Goal: Task Accomplishment & Management: Manage account settings

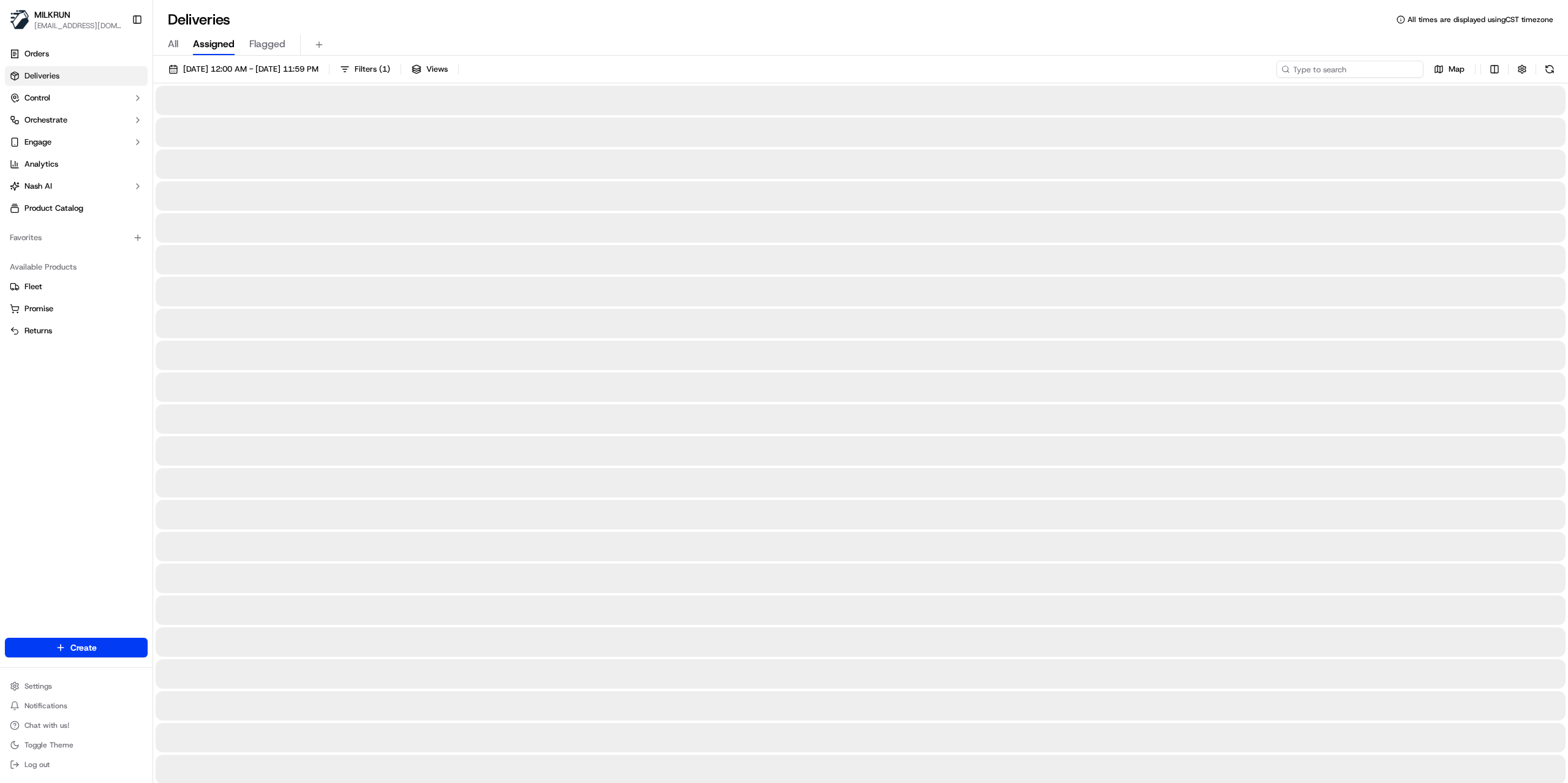
click at [1340, 74] on input at bounding box center [1350, 69] width 147 height 17
paste input "Nishan N"
type input "Nishan N"
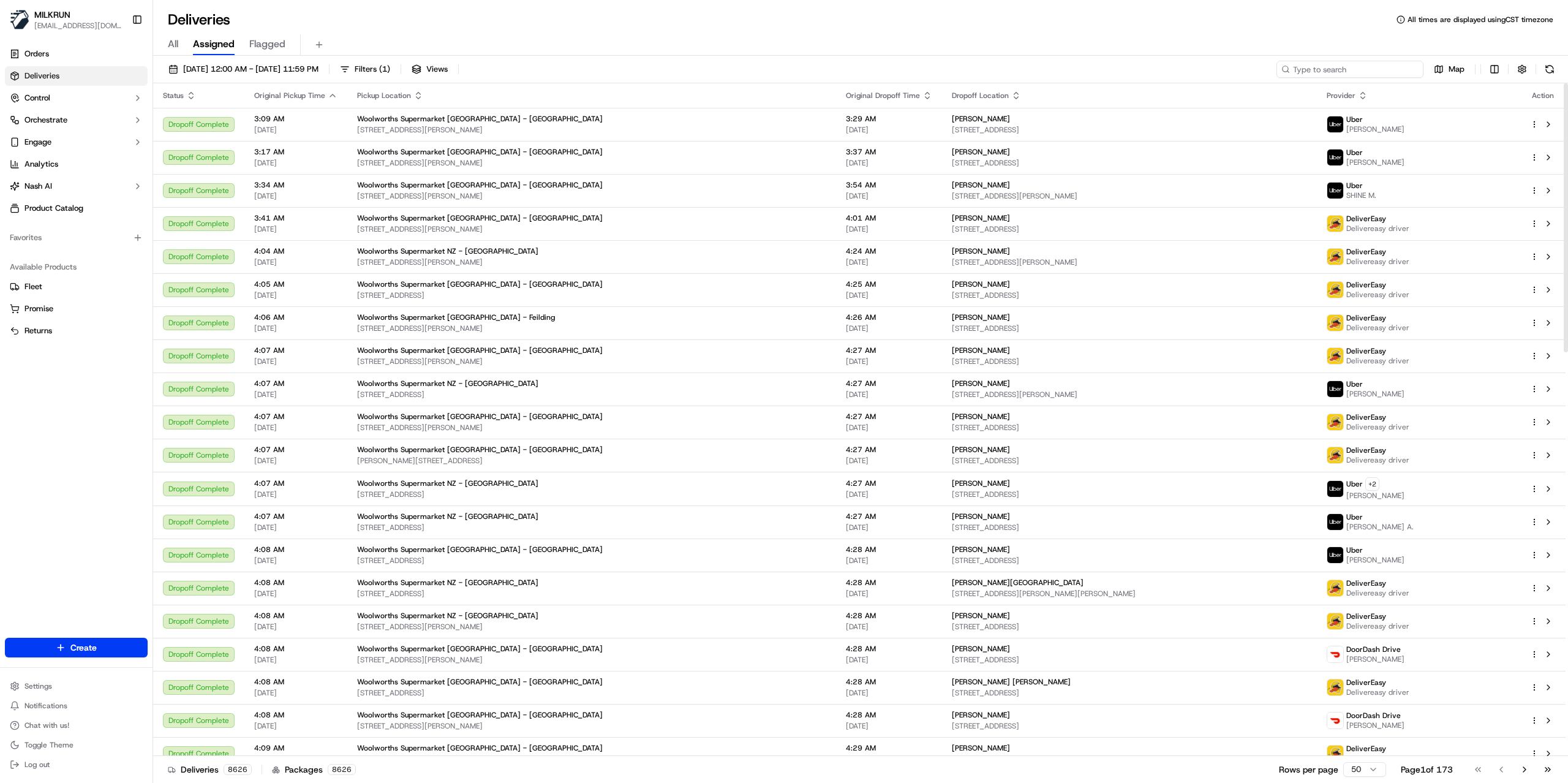
click at [1356, 69] on input at bounding box center [1350, 69] width 147 height 17
paste input "9d68794c-1081-4f21-a9a2-05734b355166"
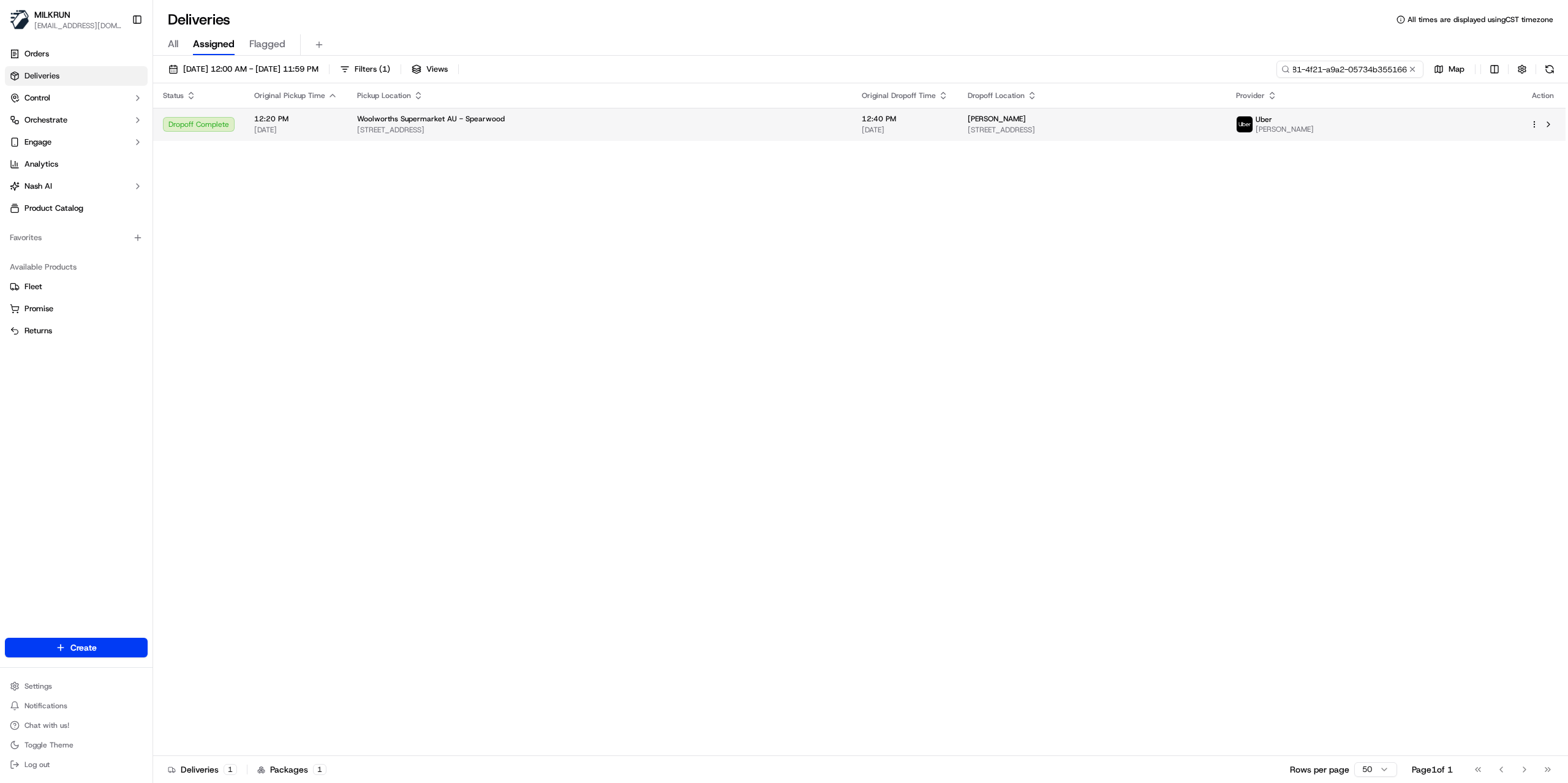
type input "9d68794c-1081-4f21-a9a2-05734b355166"
click at [1062, 126] on span "17C Bolingbroke Street, Spearwood, WA 6163, AU" at bounding box center [1092, 129] width 249 height 10
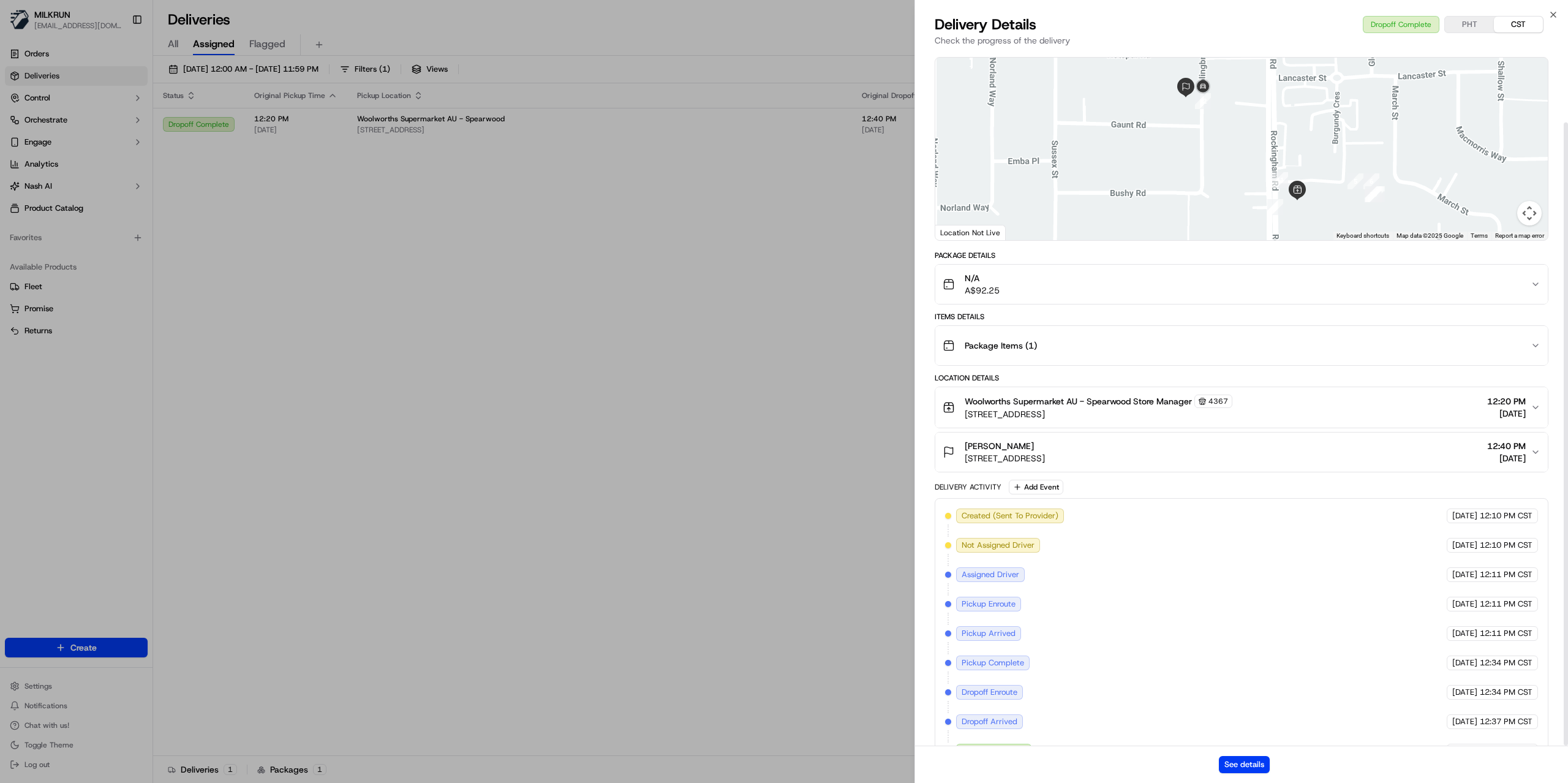
scroll to position [79, 0]
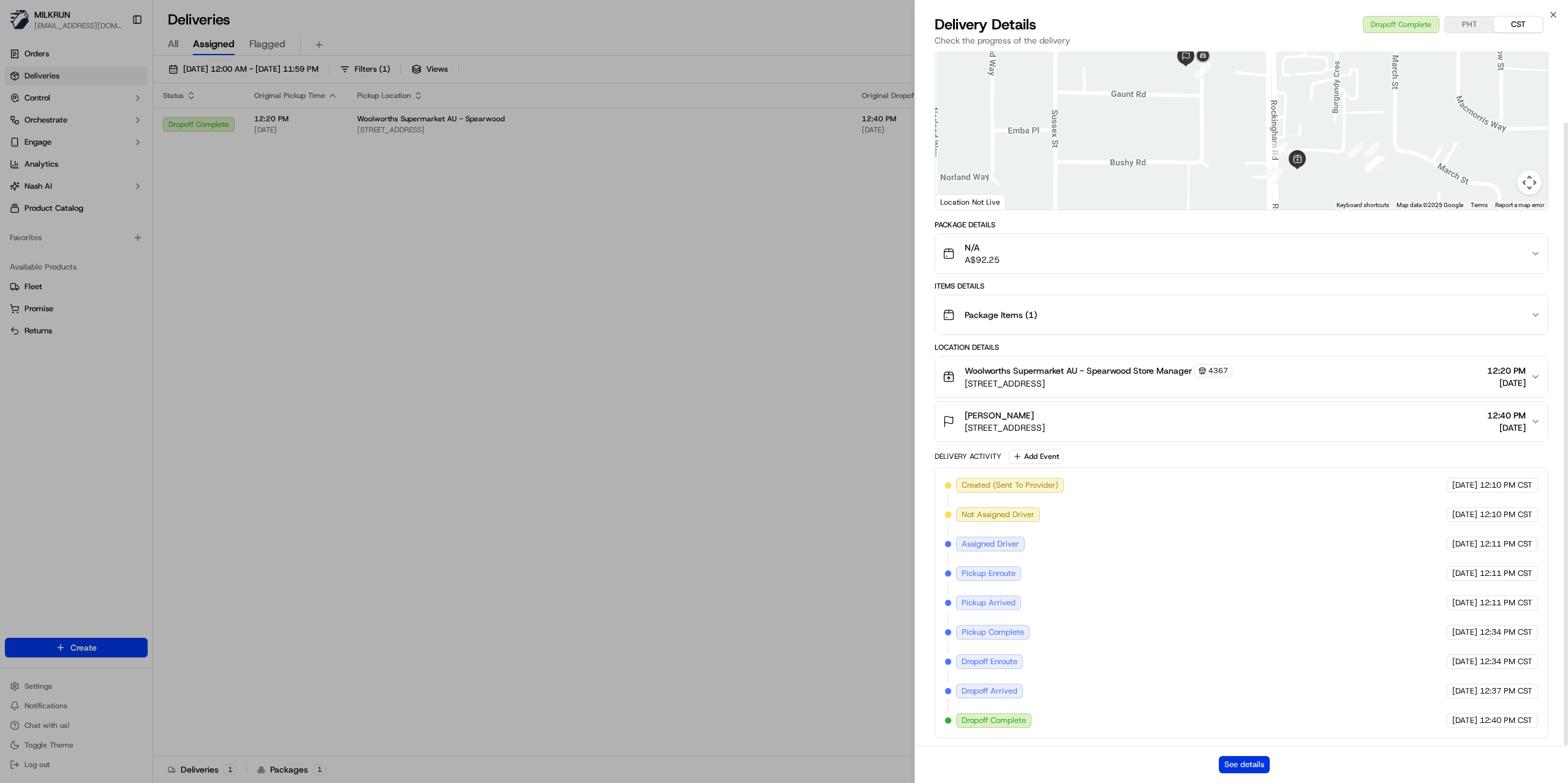
click at [1252, 767] on button "See details" at bounding box center [1244, 764] width 51 height 17
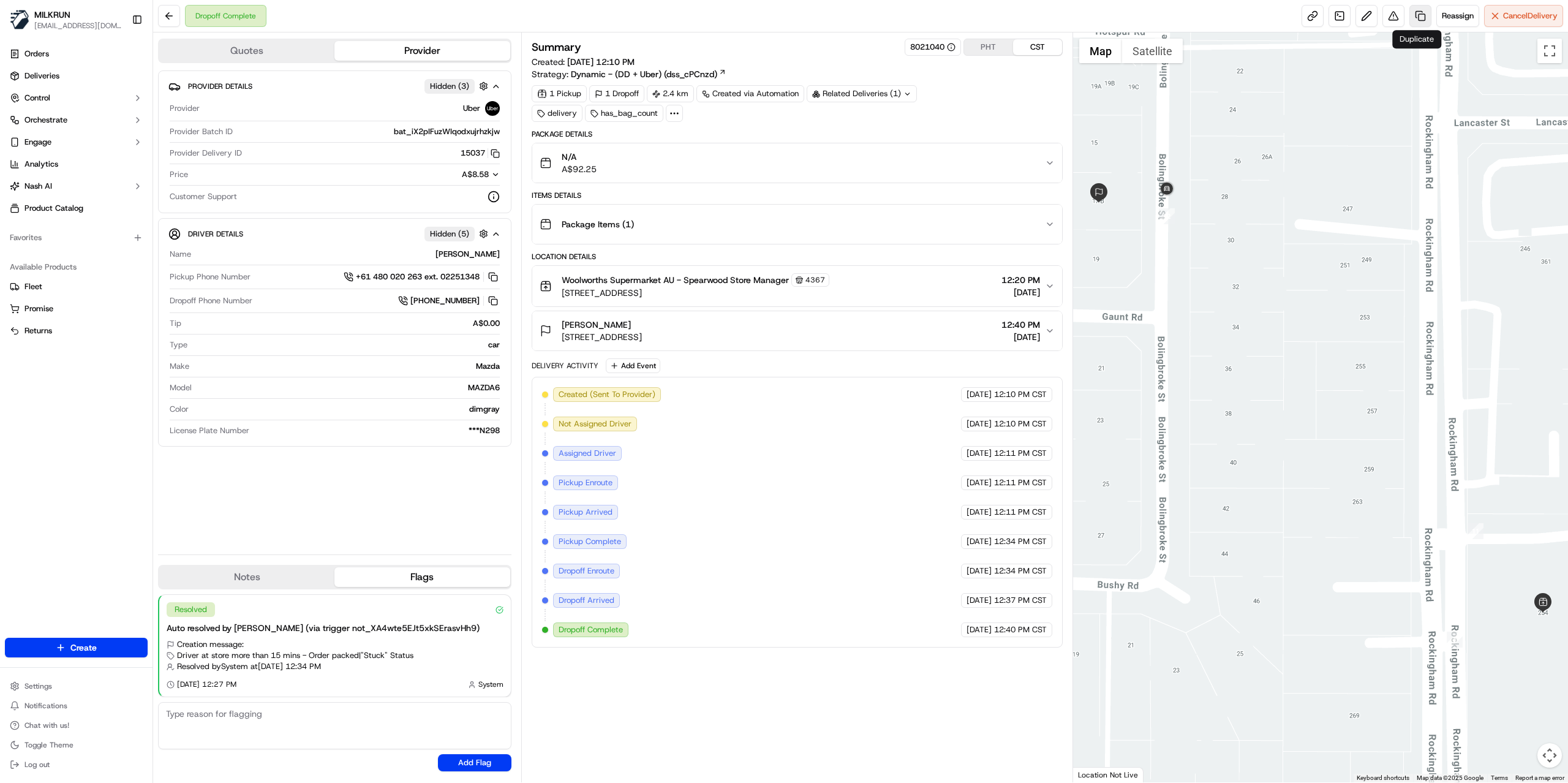
click at [1418, 19] on link at bounding box center [1420, 16] width 22 height 22
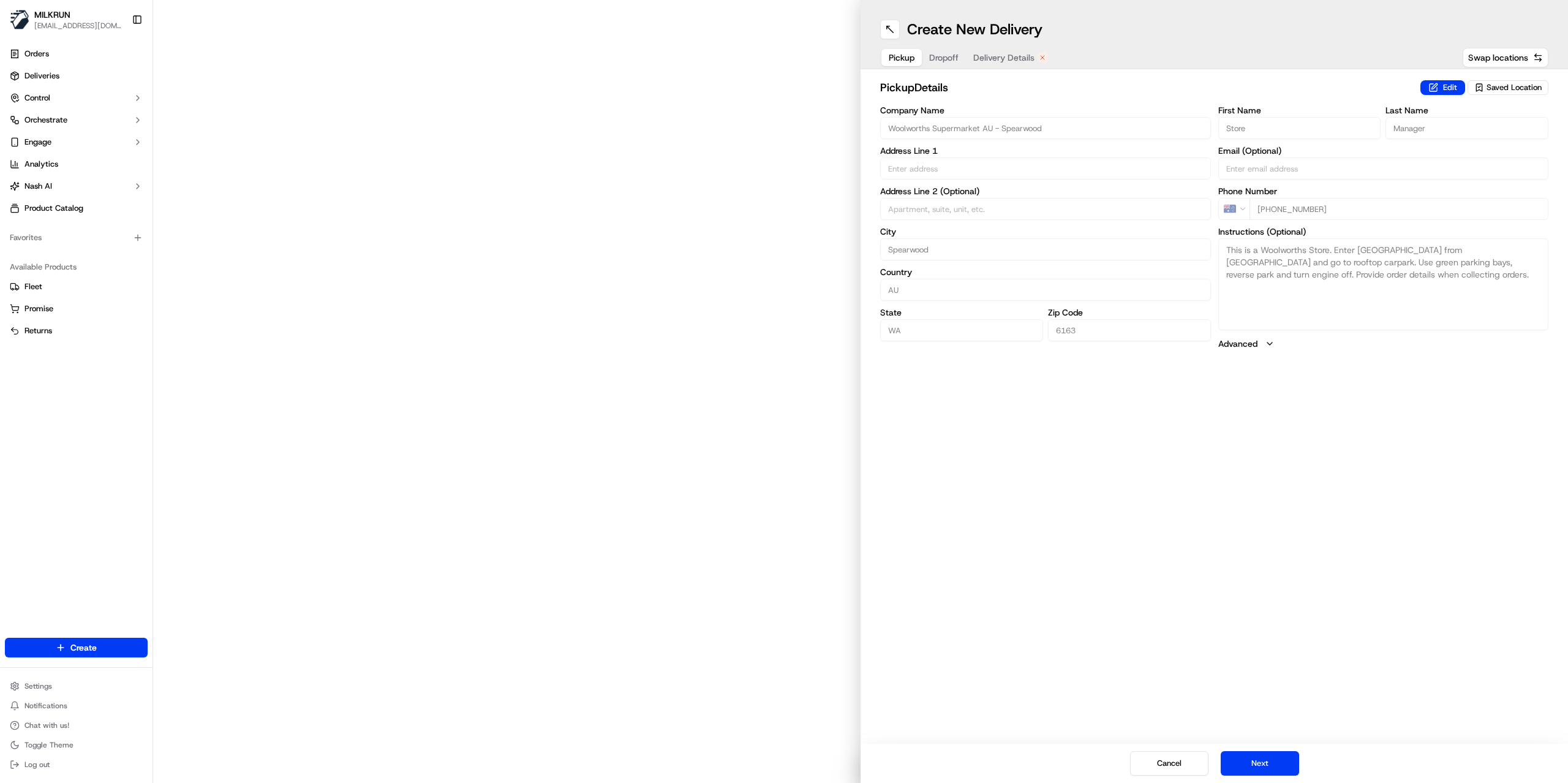
type input "254 Rockingham Rd"
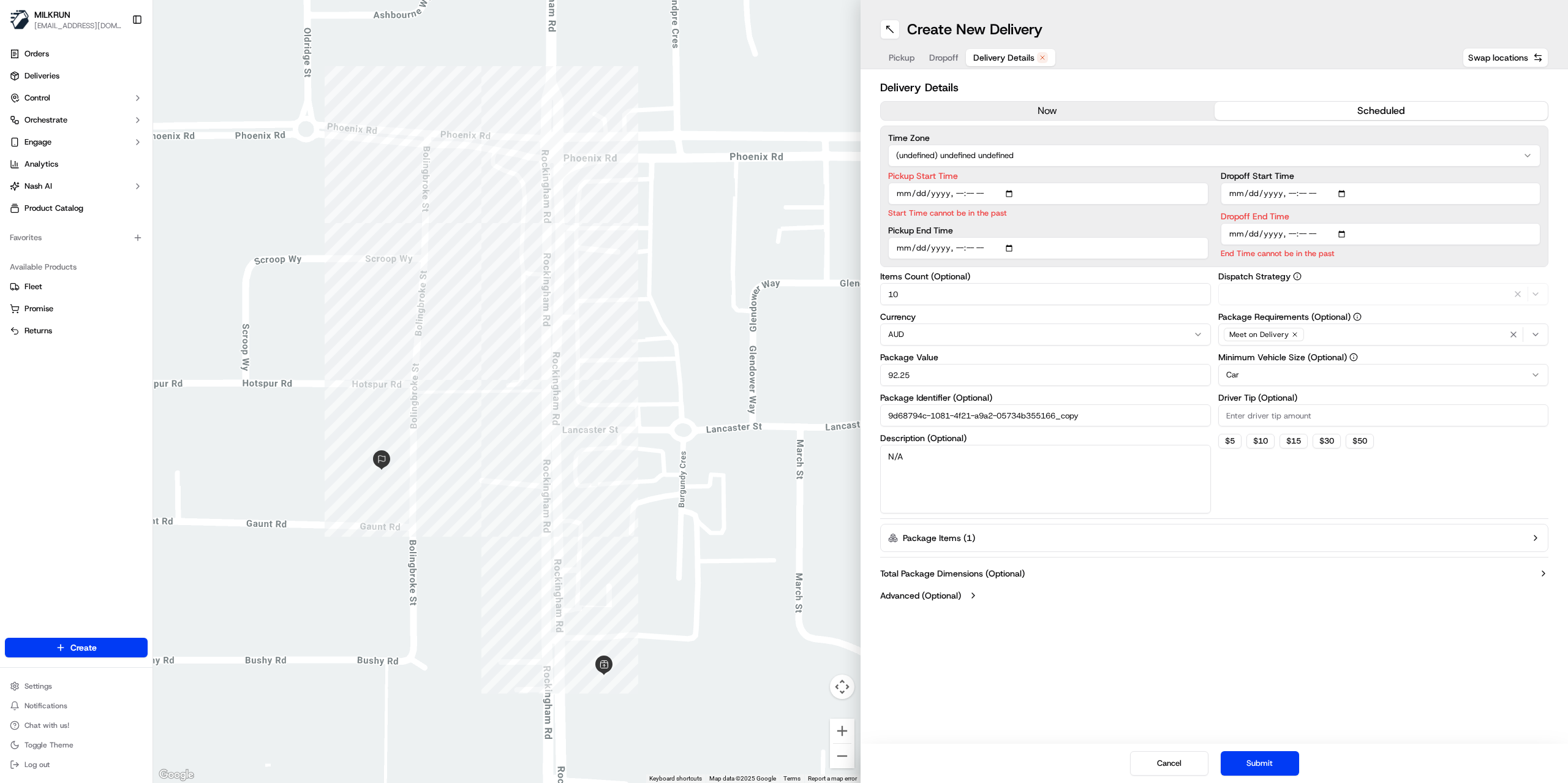
click at [1021, 58] on span "Delivery Details" at bounding box center [1003, 58] width 62 height 12
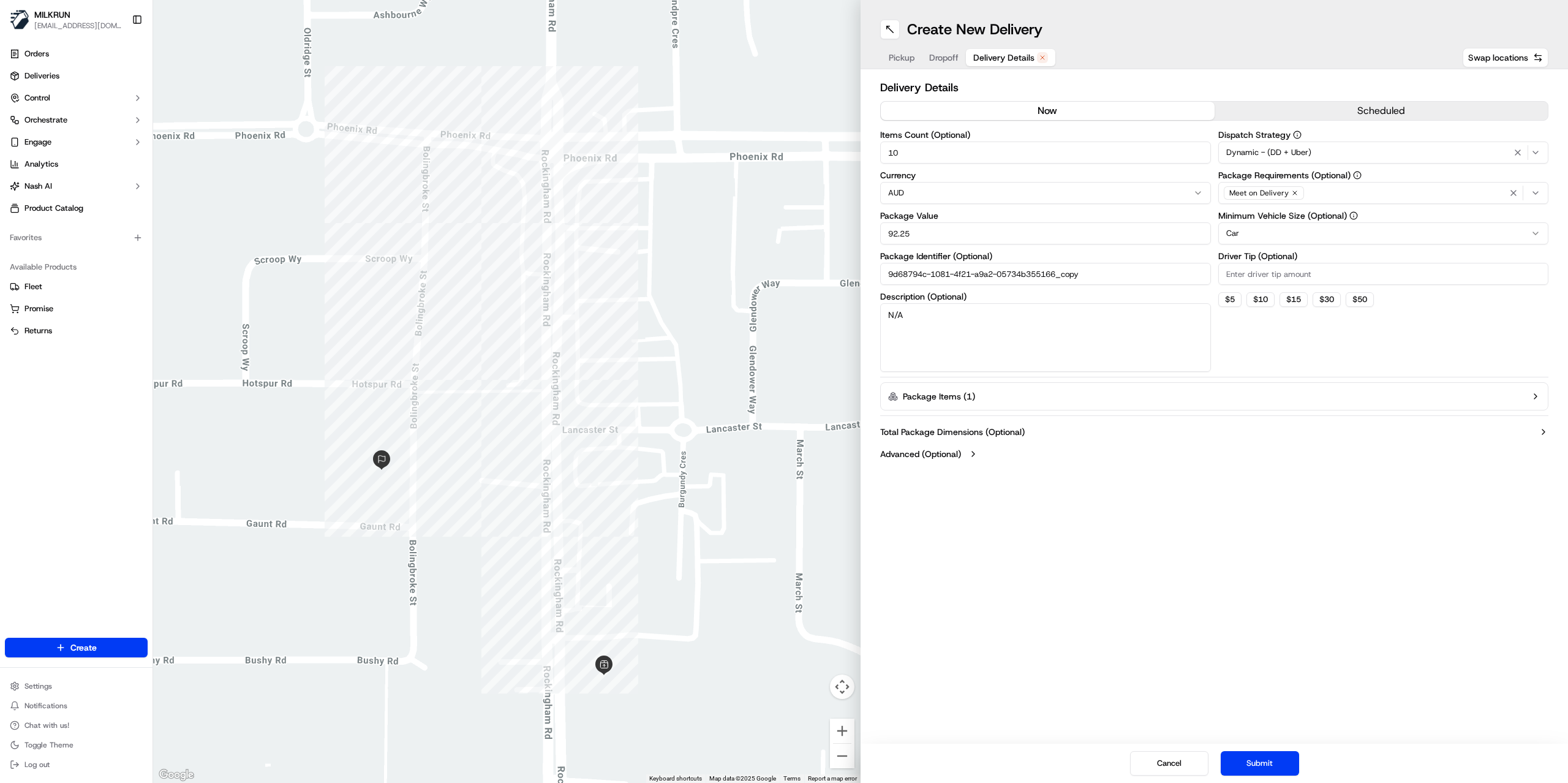
click at [1013, 114] on button "now" at bounding box center [1048, 111] width 334 height 19
click at [1265, 773] on button "Submit" at bounding box center [1260, 763] width 79 height 24
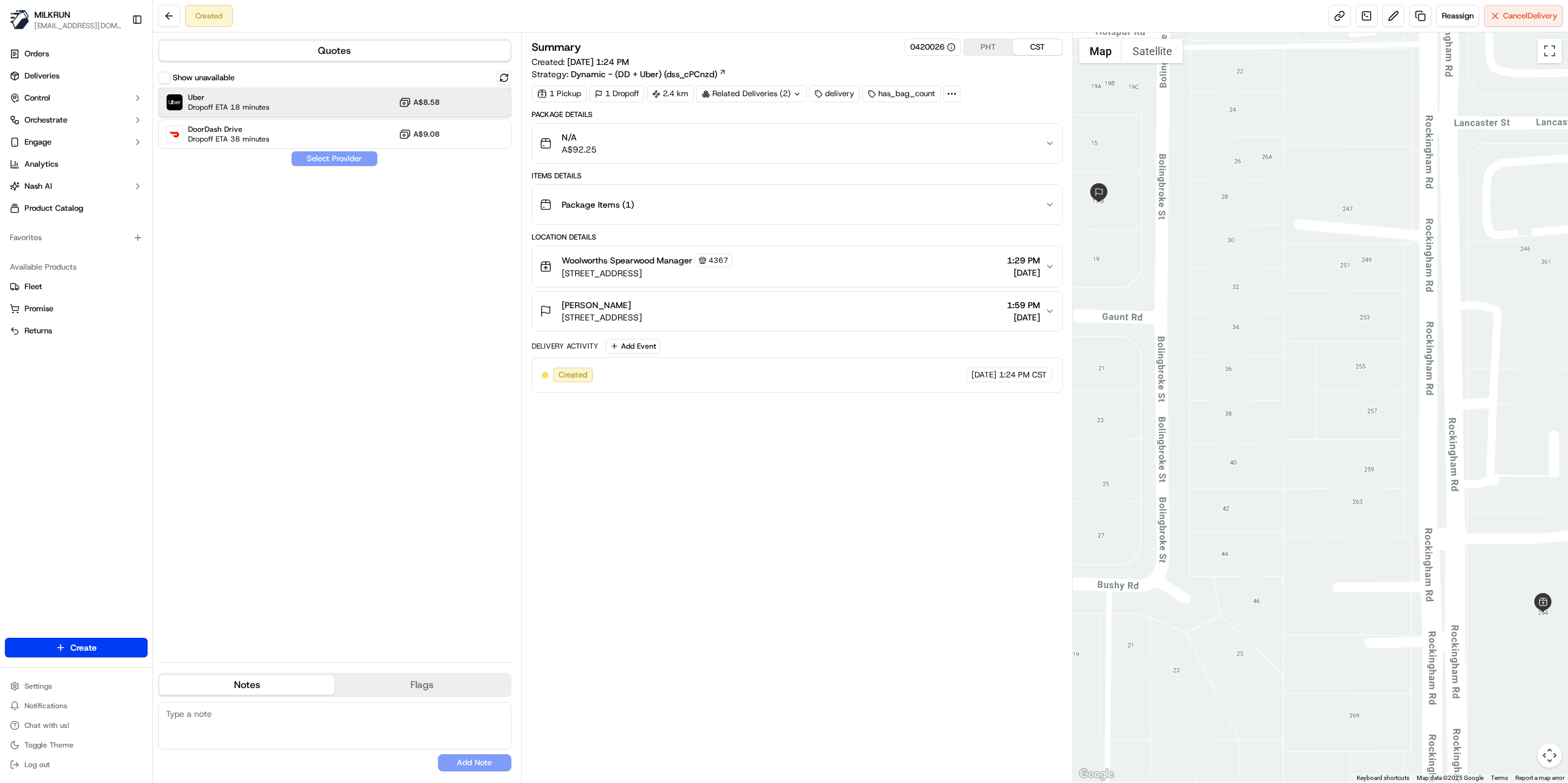
click at [330, 107] on div "Uber Dropoff ETA 18 minutes A$8.58" at bounding box center [334, 102] width 353 height 30
click at [328, 157] on button "Assign Provider" at bounding box center [334, 158] width 87 height 15
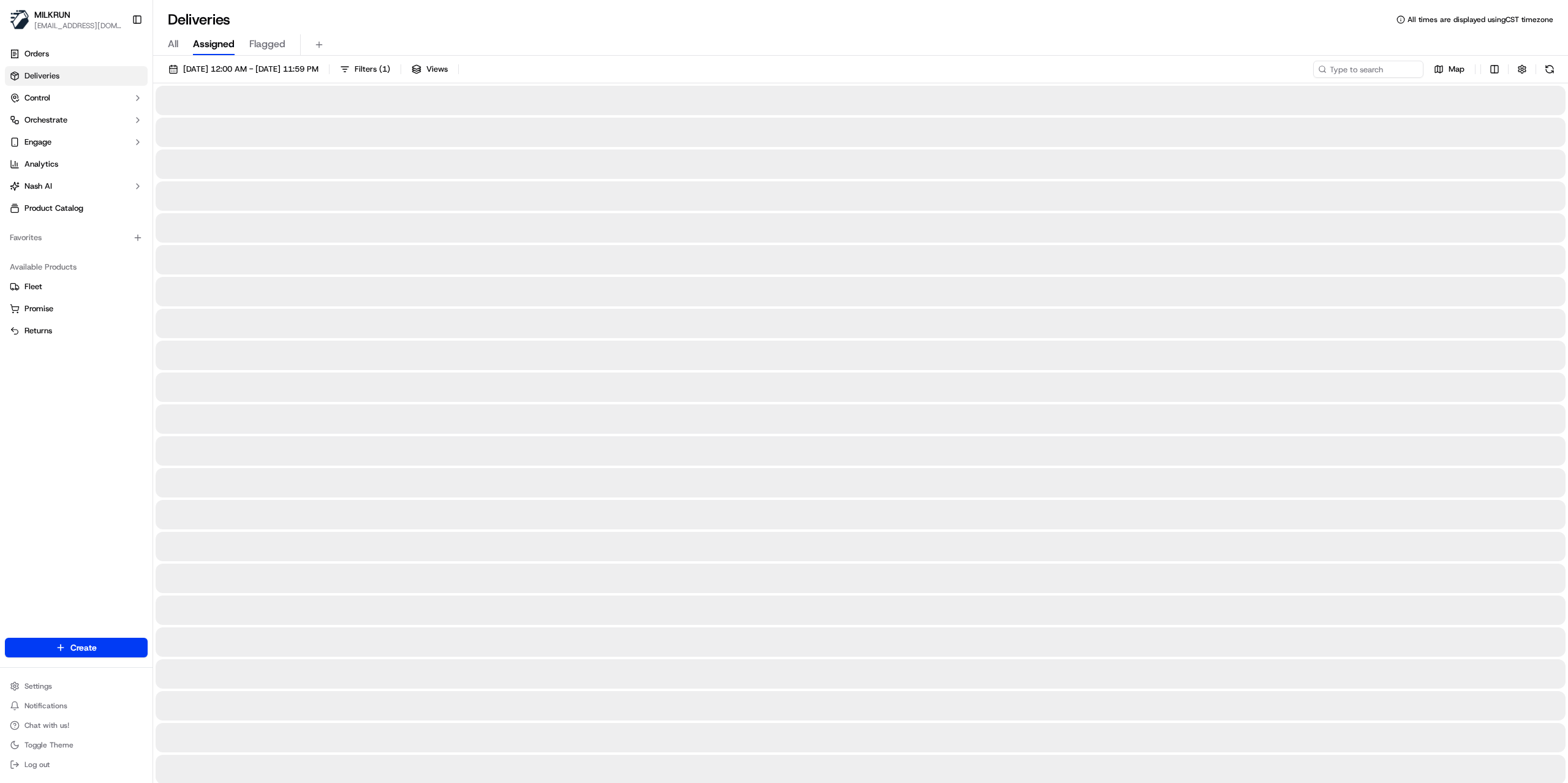
click at [1350, 79] on div "18/09/2025 12:00 AM - 18/09/2025 11:59 PM Filters ( 1 ) Views Map" at bounding box center [860, 72] width 1415 height 23
click at [1350, 73] on input at bounding box center [1350, 69] width 147 height 17
paste input "090e3f60-8845-48f8-ac60-98872880010e"
type input "090e3f60-8845-48f8-ac60-98872880010e"
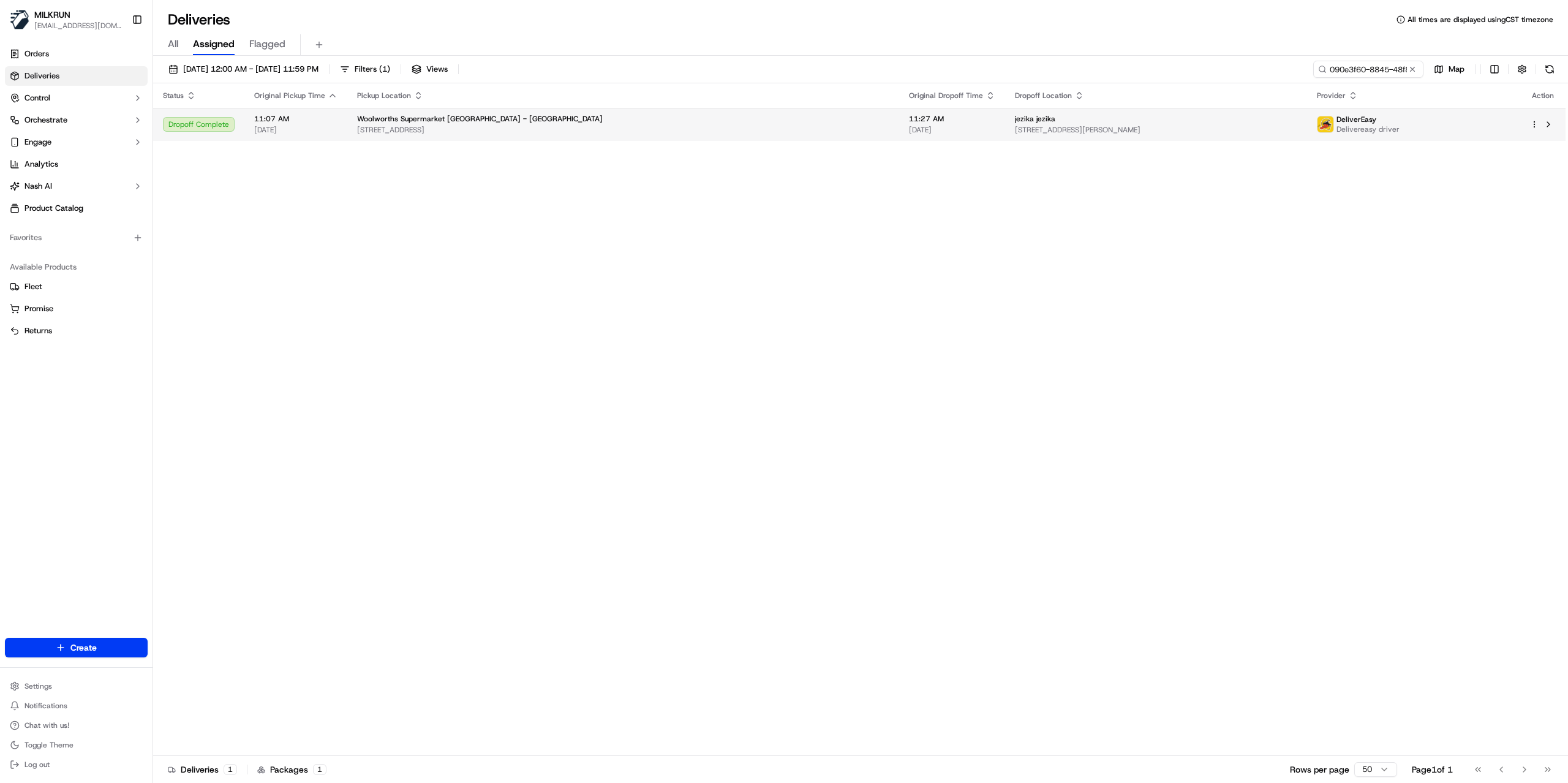
click at [1081, 133] on span "[STREET_ADDRESS][PERSON_NAME]" at bounding box center [1156, 129] width 282 height 10
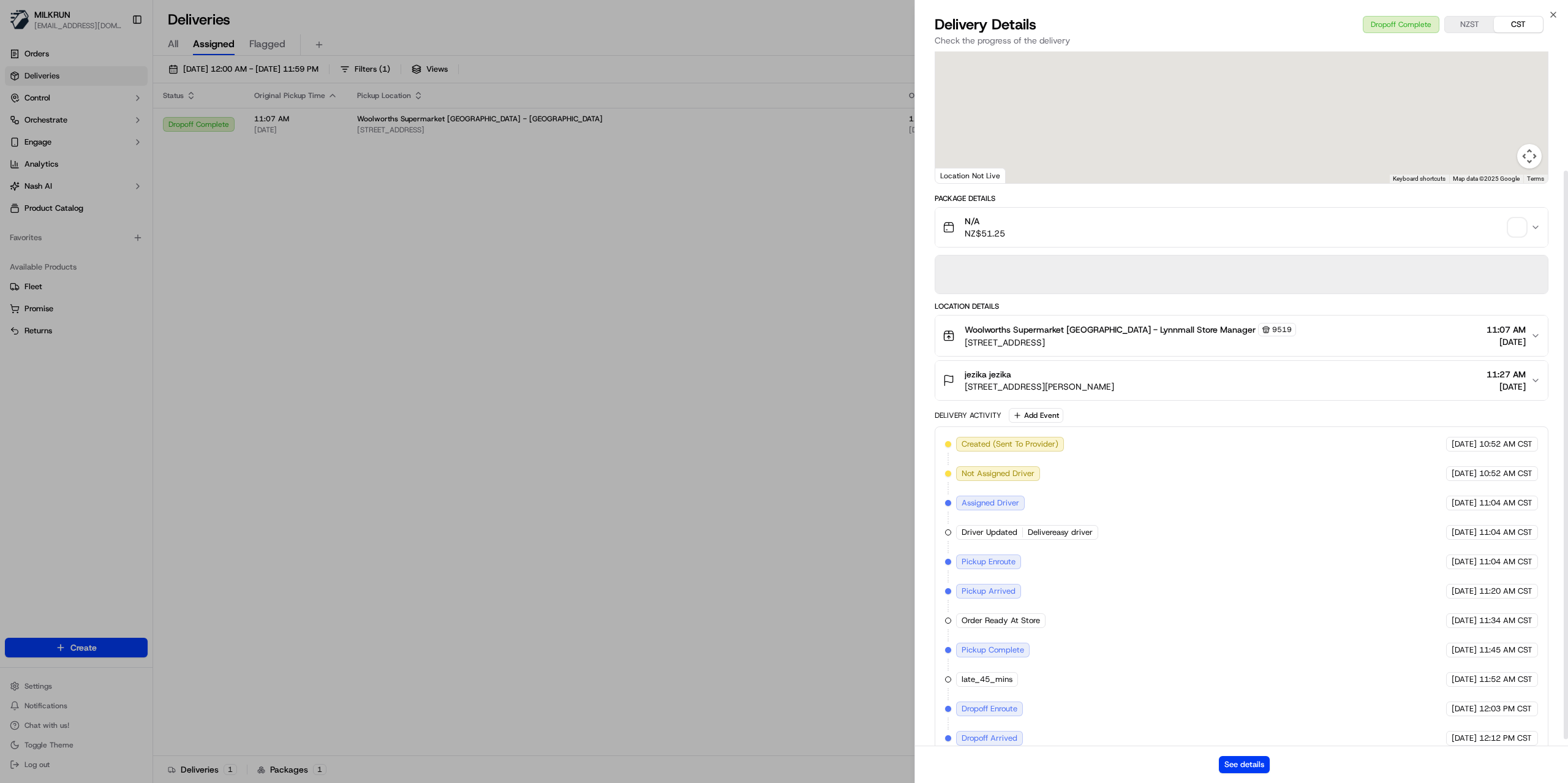
scroll to position [153, 0]
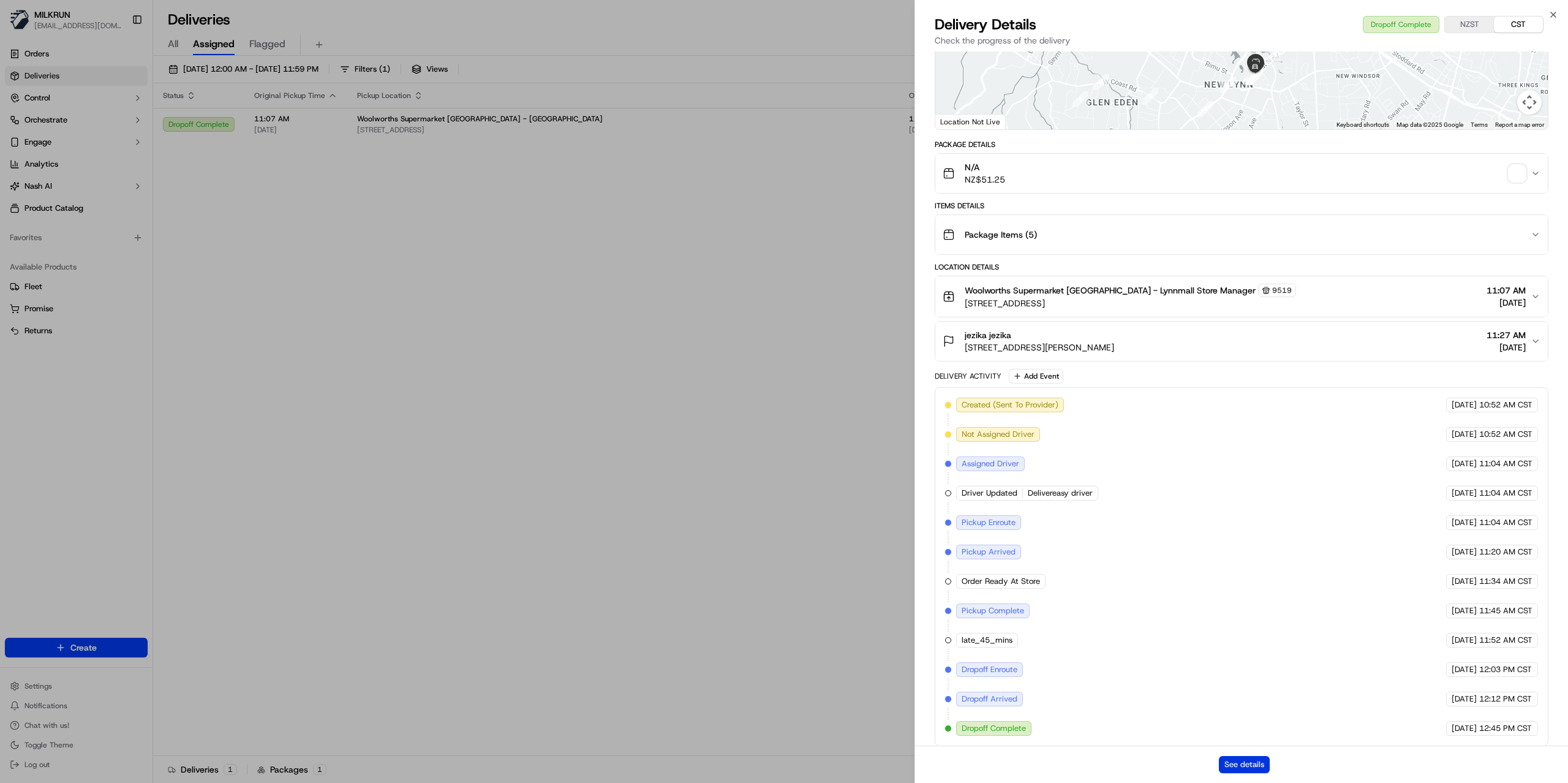
click at [1241, 768] on button "See details" at bounding box center [1244, 764] width 51 height 17
drag, startPoint x: 493, startPoint y: 250, endPoint x: 494, endPoint y: 225, distance: 25.0
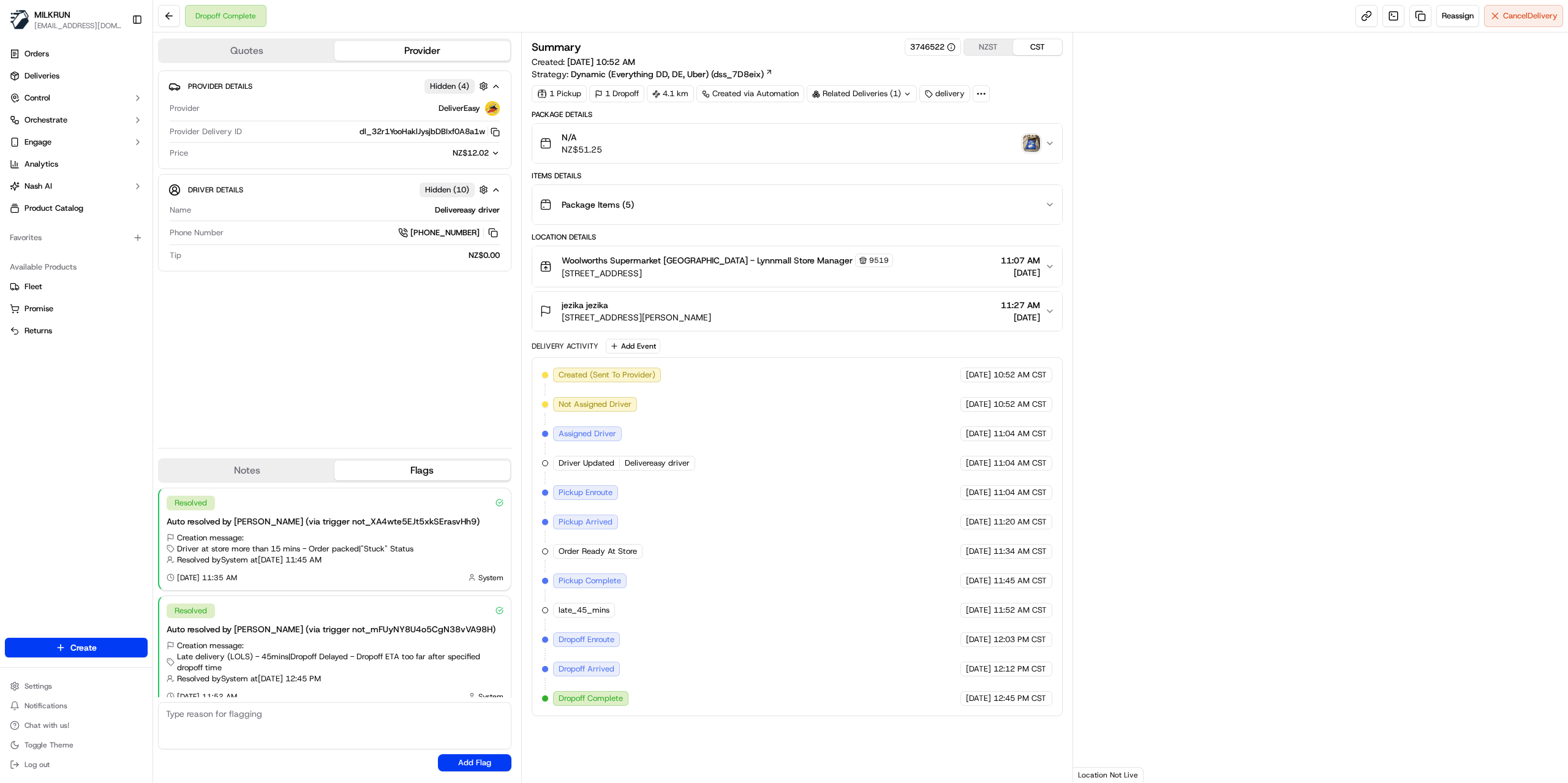
scroll to position [13, 0]
